Goal: Task Accomplishment & Management: Complete application form

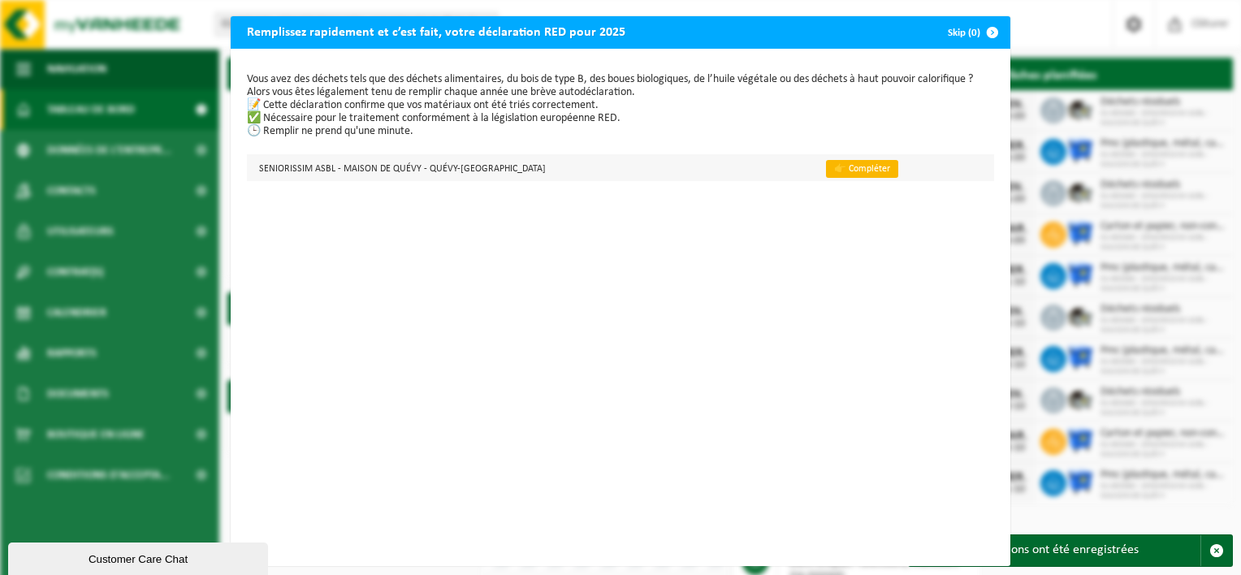
click at [842, 166] on link "👉 Compléter" at bounding box center [862, 169] width 72 height 18
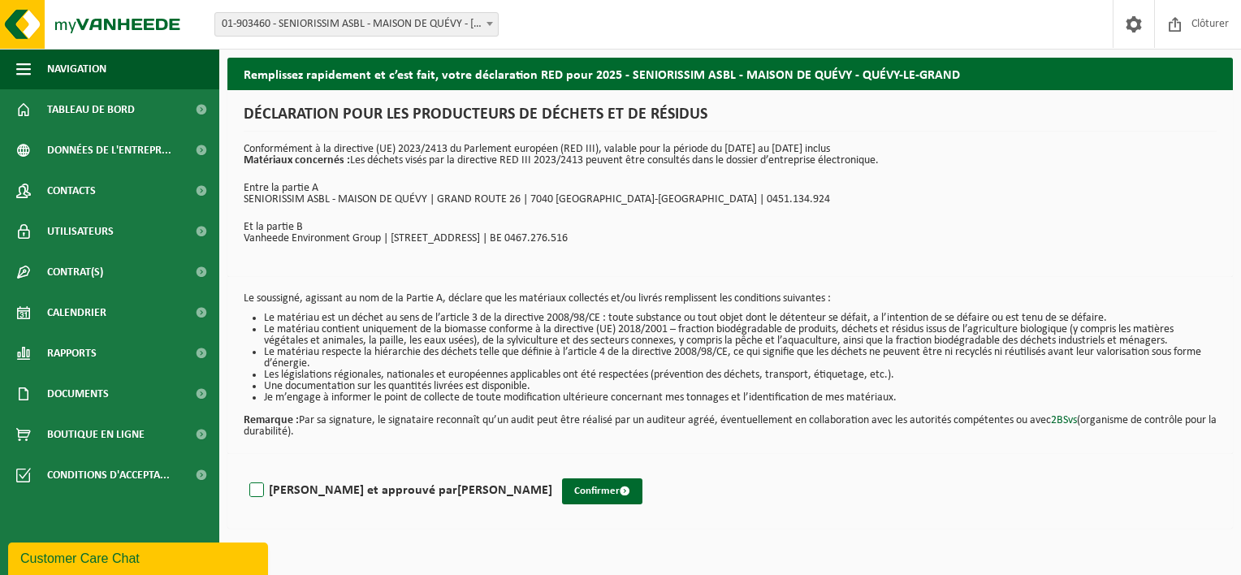
click at [258, 489] on label "[PERSON_NAME] et approuvé par [PERSON_NAME]" at bounding box center [399, 490] width 306 height 24
click at [552, 470] on input "[PERSON_NAME] et approuvé par [PERSON_NAME]" at bounding box center [552, 470] width 1 height 1
checkbox input "true"
click at [567, 491] on button "Confirmer" at bounding box center [602, 491] width 80 height 26
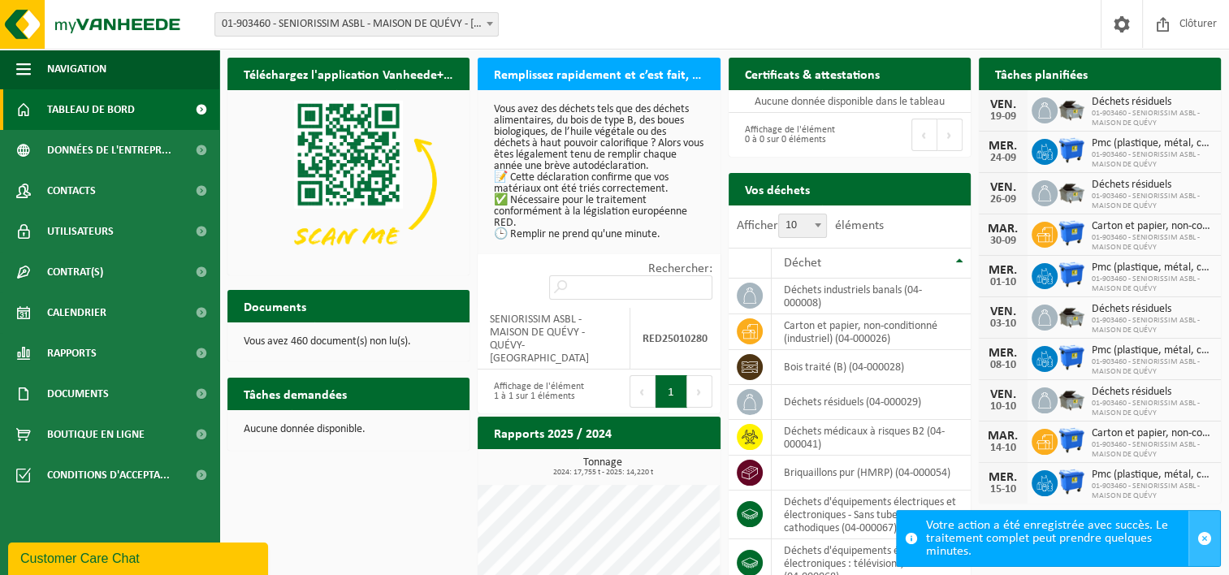
click at [1205, 539] on span "button" at bounding box center [1204, 538] width 15 height 15
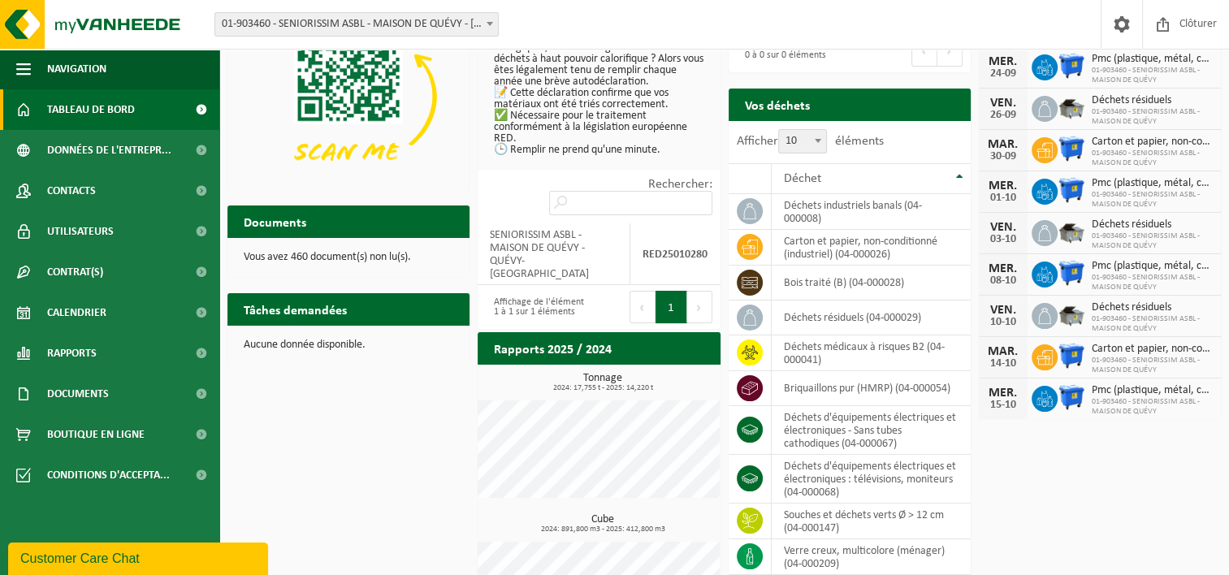
scroll to position [3, 0]
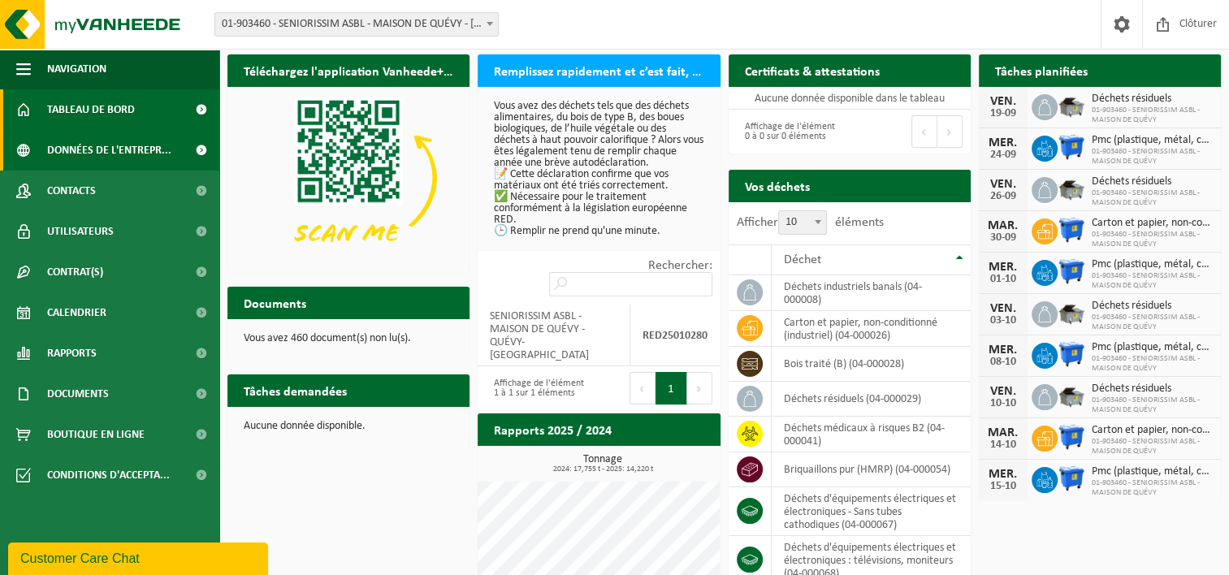
click at [99, 145] on span "Données de l'entrepr..." at bounding box center [109, 150] width 124 height 41
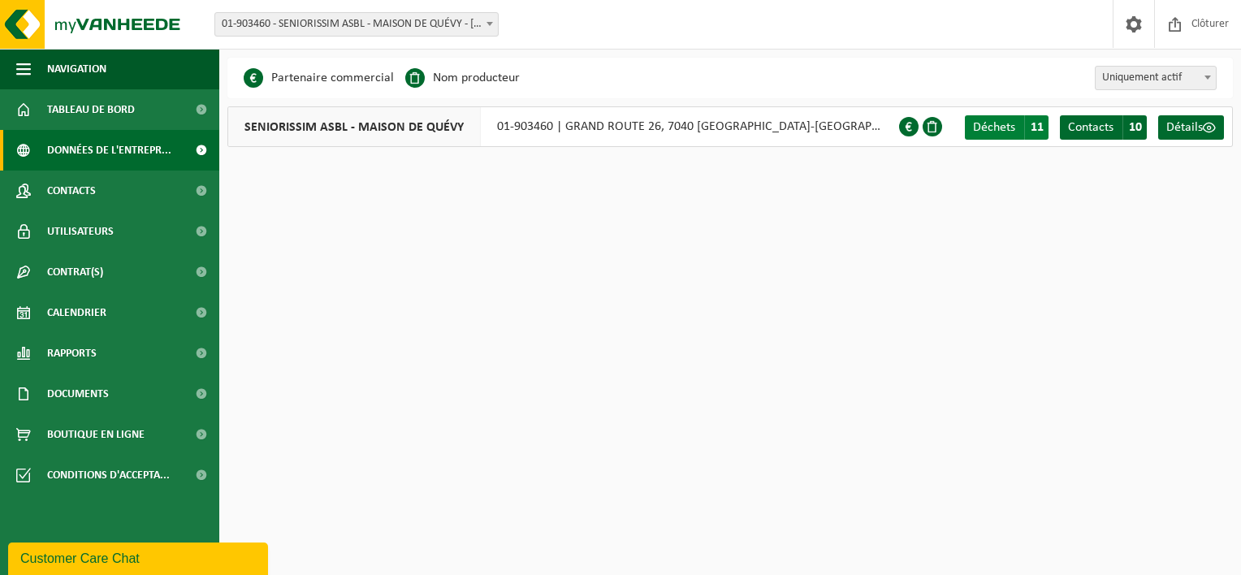
click at [1040, 127] on span "11" at bounding box center [1036, 127] width 24 height 24
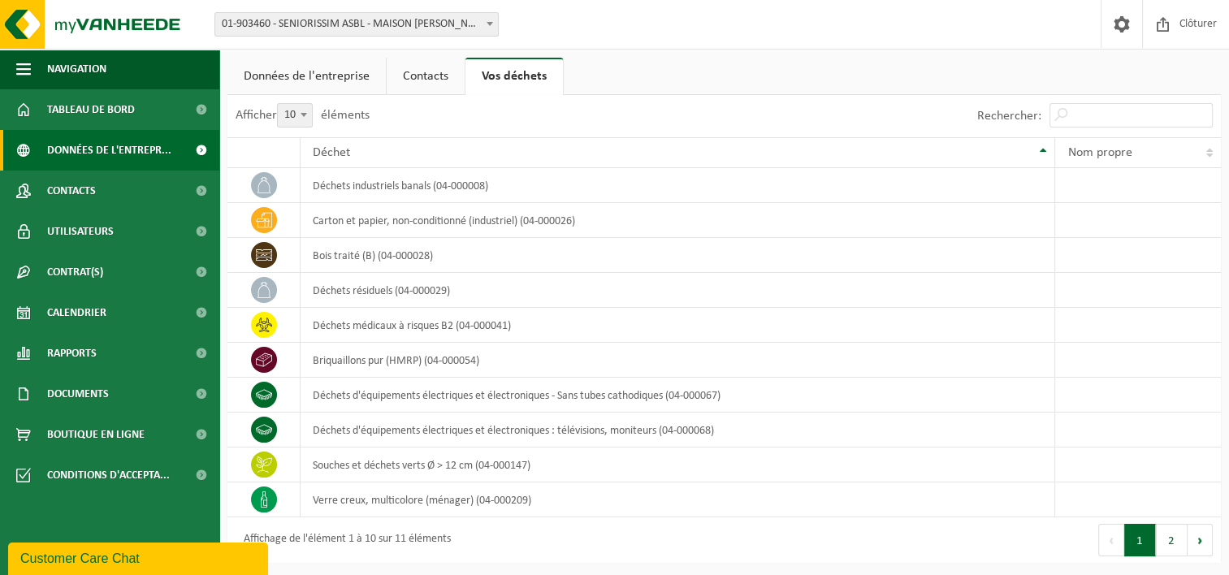
click at [208, 147] on span at bounding box center [201, 150] width 37 height 41
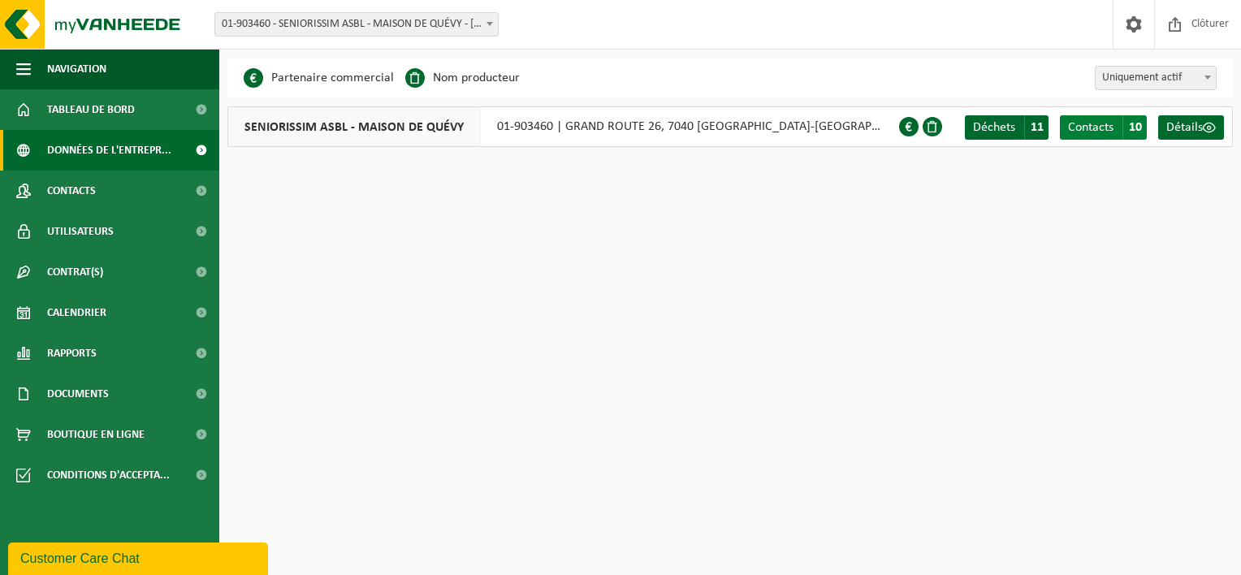
click at [1134, 128] on span "10" at bounding box center [1135, 127] width 24 height 24
